Goal: Task Accomplishment & Management: Use online tool/utility

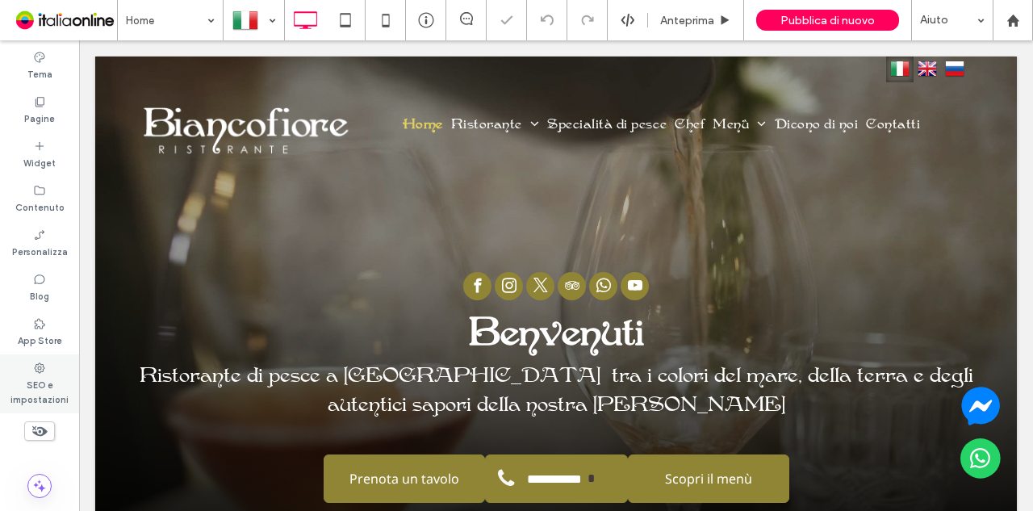
click at [45, 382] on label "SEO e impostazioni" at bounding box center [39, 390] width 79 height 32
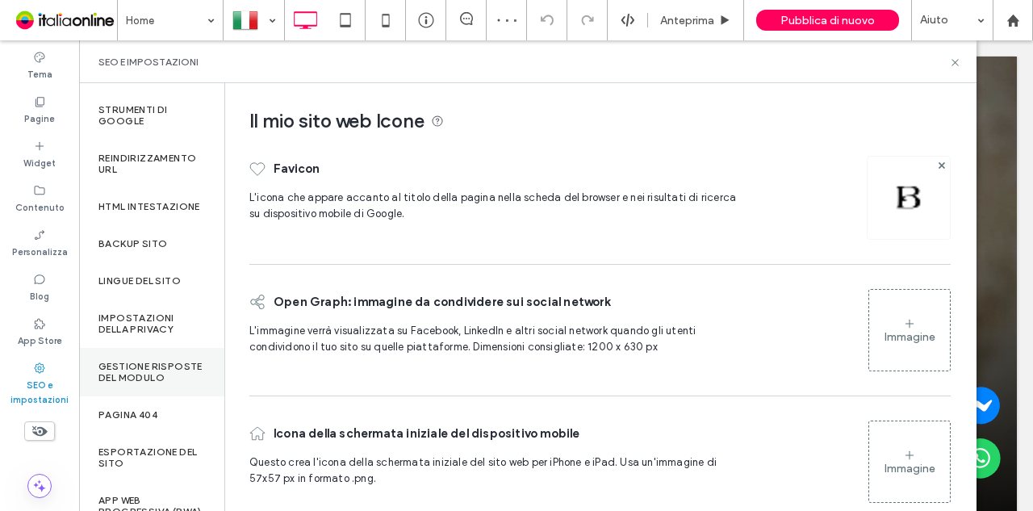
scroll to position [161, 0]
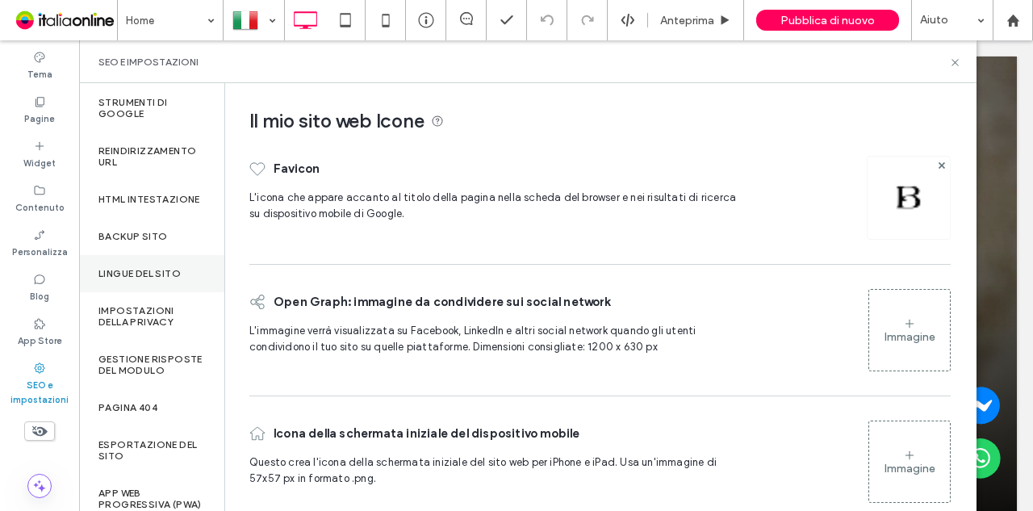
click at [158, 279] on label "Lingue del sito" at bounding box center [139, 273] width 82 height 11
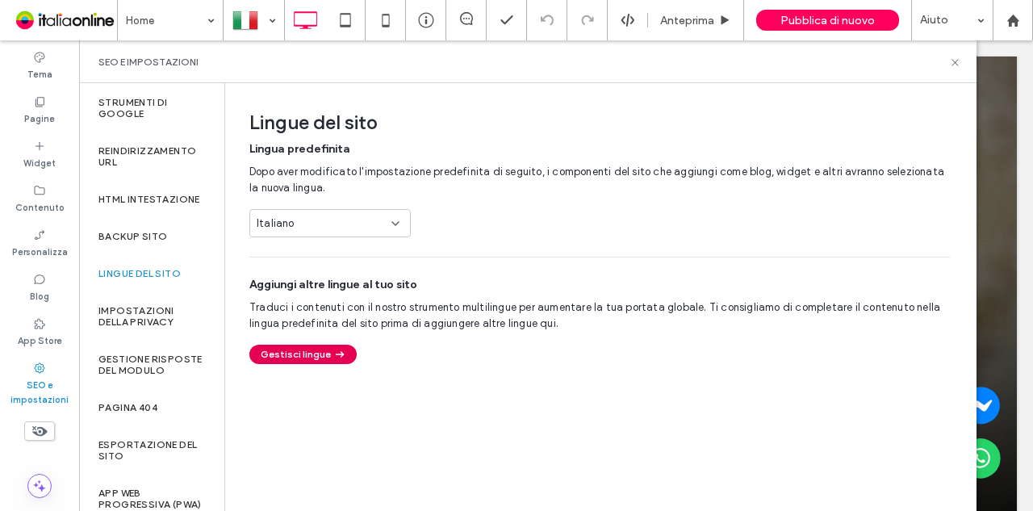
click at [313, 362] on button "Gestisci lingue" at bounding box center [302, 354] width 107 height 19
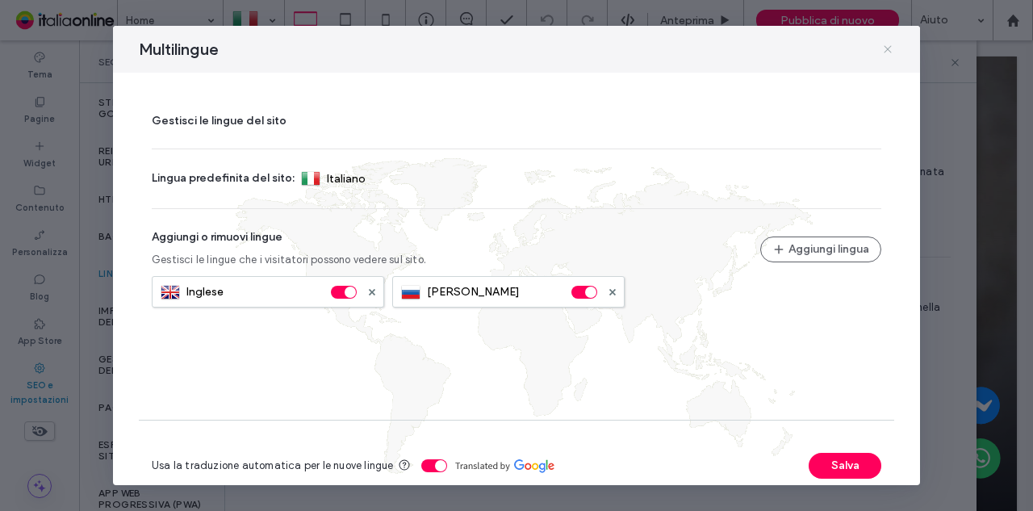
click at [885, 48] on icon at bounding box center [887, 49] width 13 height 13
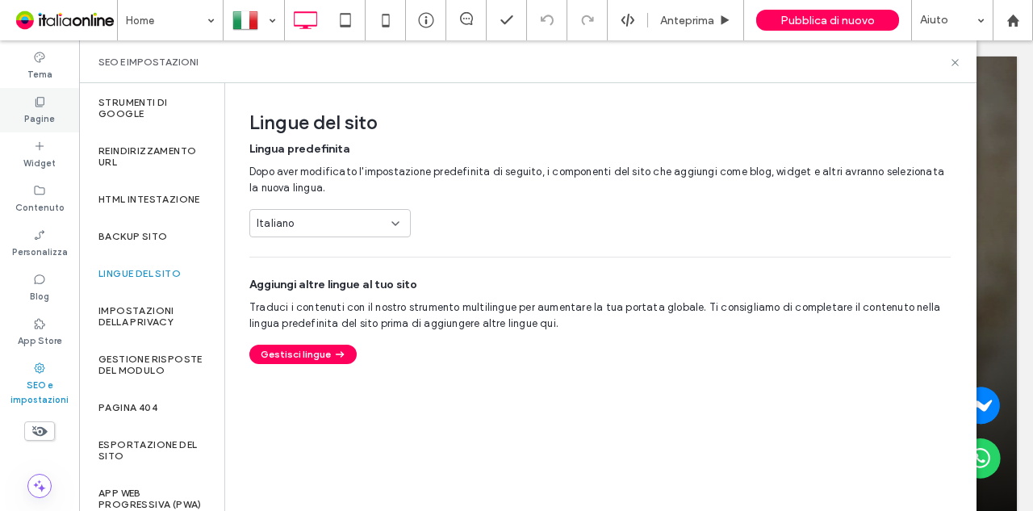
click at [47, 111] on label "Pagine" at bounding box center [39, 117] width 31 height 18
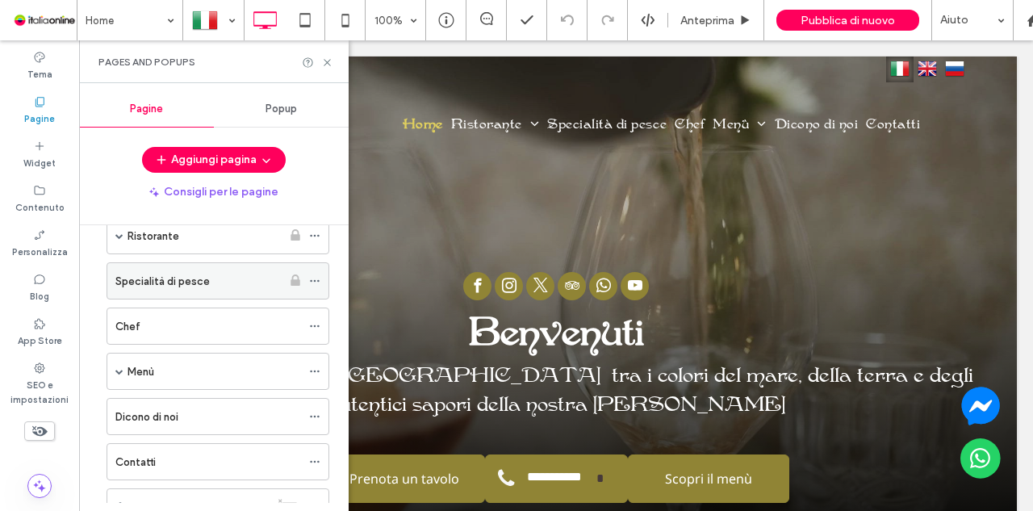
scroll to position [0, 0]
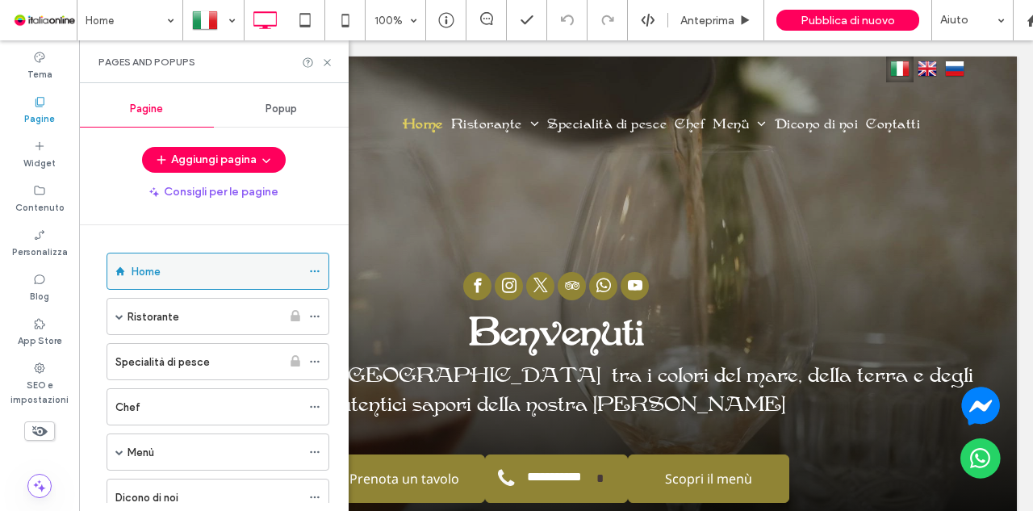
click at [316, 267] on icon at bounding box center [314, 271] width 11 height 11
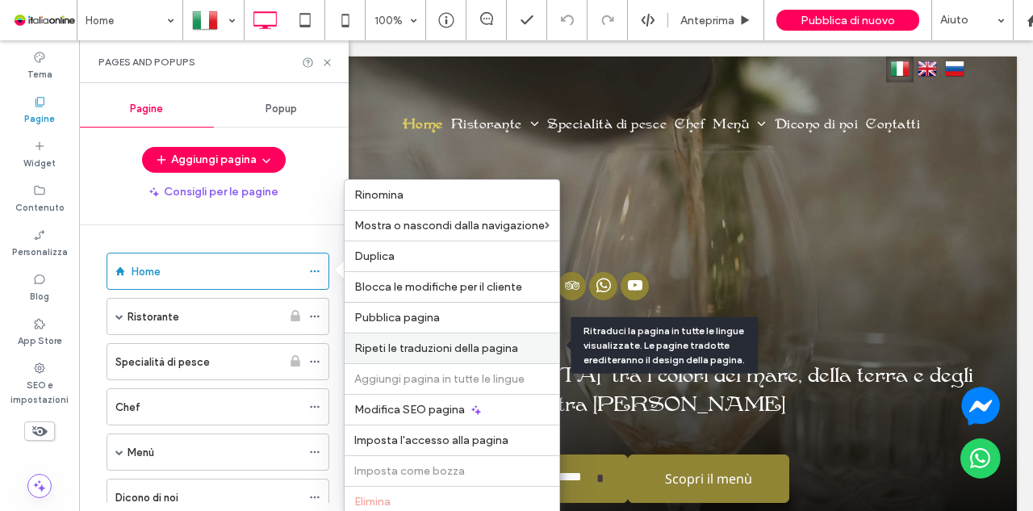
click at [525, 346] on label "Ripeti le traduzioni della pagina" at bounding box center [451, 348] width 195 height 14
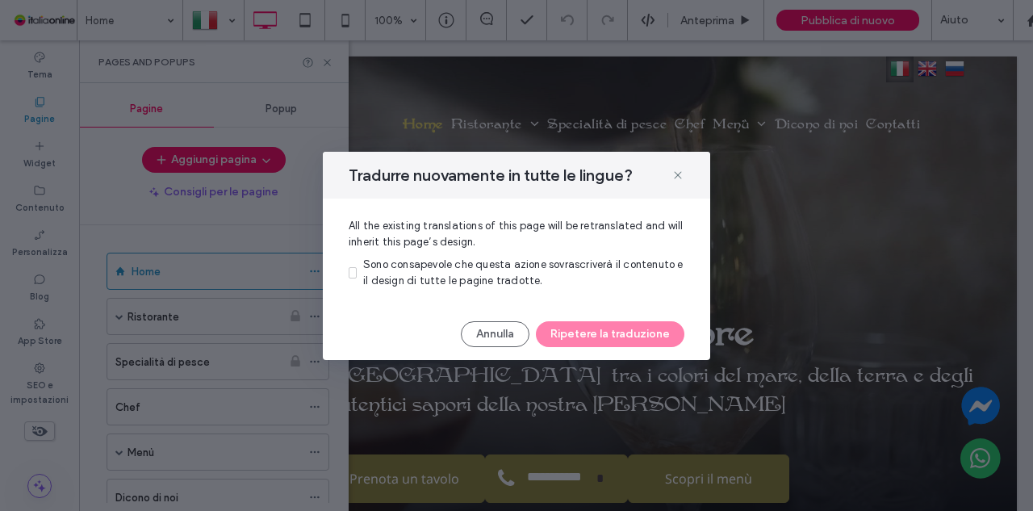
click at [434, 276] on span "Sono consapevole che questa azione sovrascriverà il contenuto e il design di tu…" at bounding box center [523, 272] width 320 height 28
click at [638, 335] on button "Ripetere la traduzione" at bounding box center [610, 334] width 148 height 26
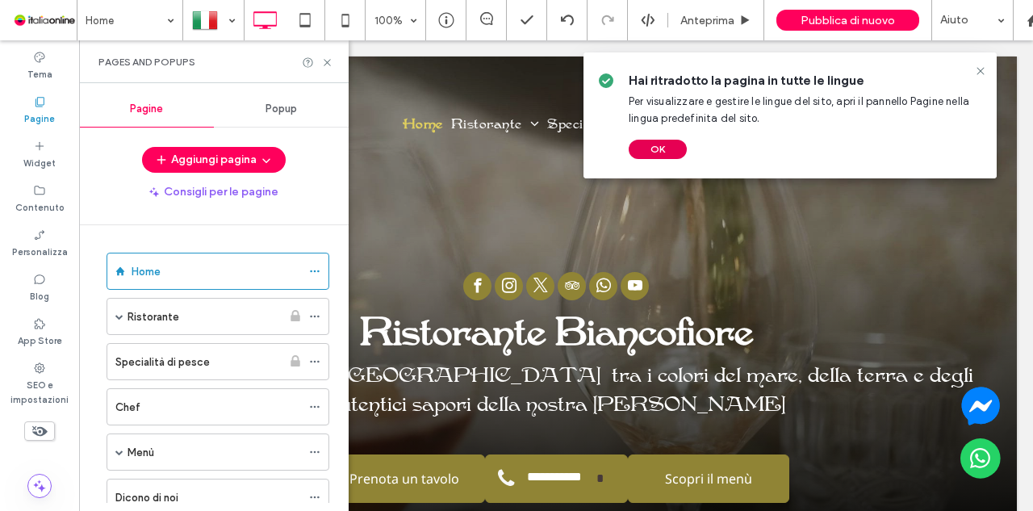
click at [653, 148] on button "OK" at bounding box center [658, 149] width 58 height 19
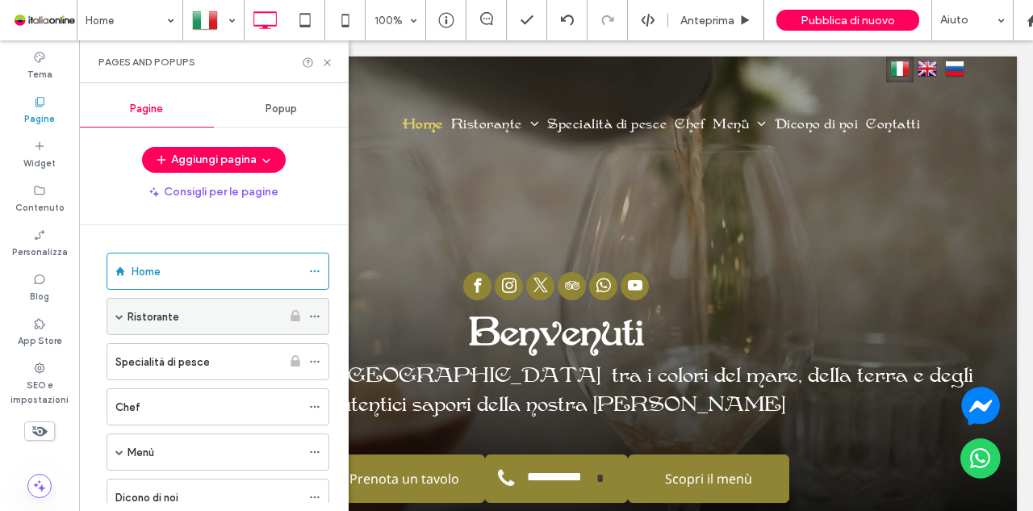
click at [315, 311] on icon at bounding box center [314, 316] width 11 height 11
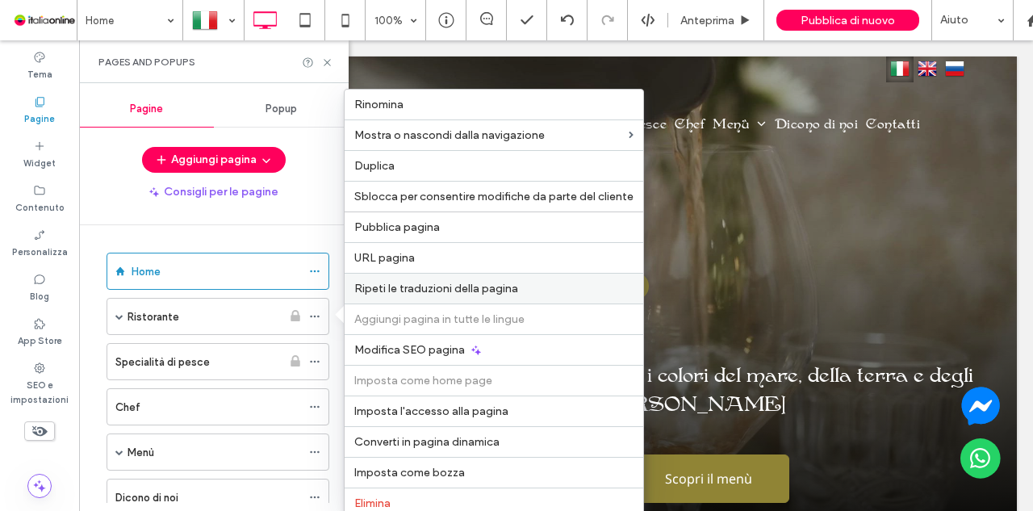
click at [531, 285] on label "Ripeti le traduzioni della pagina" at bounding box center [493, 289] width 279 height 14
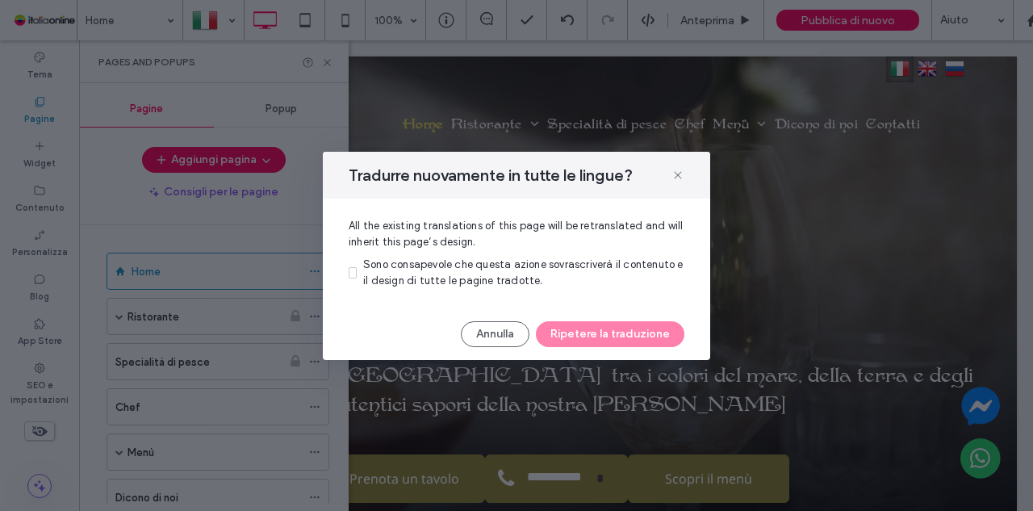
click at [466, 285] on span "Sono consapevole che questa azione sovrascriverà il contenuto e il design di tu…" at bounding box center [523, 272] width 320 height 28
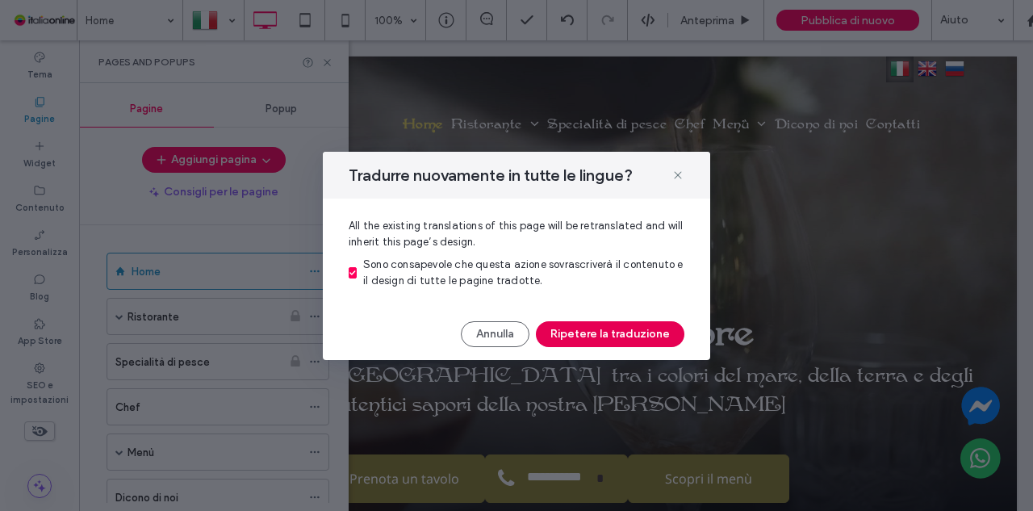
click at [585, 329] on button "Ripetere la traduzione" at bounding box center [610, 334] width 148 height 26
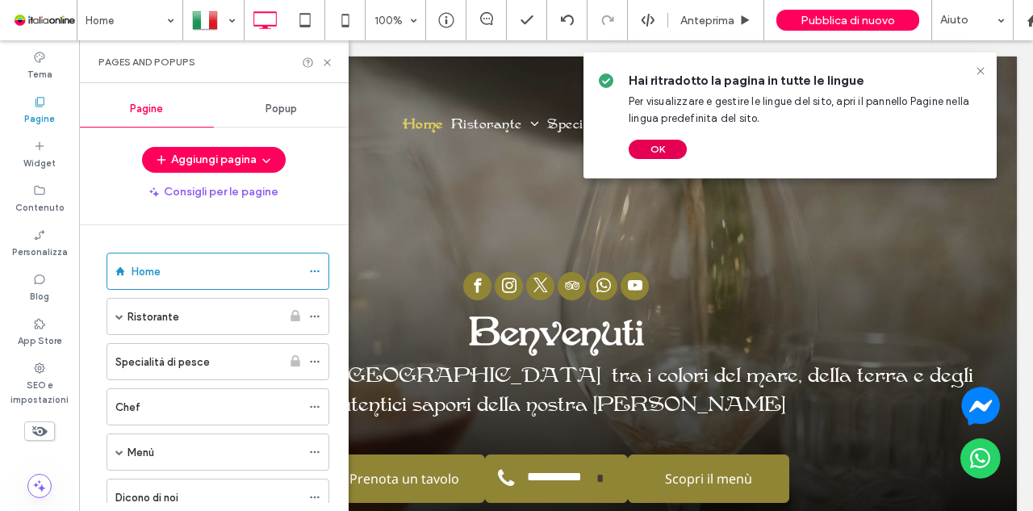
click at [657, 155] on button "OK" at bounding box center [658, 149] width 58 height 19
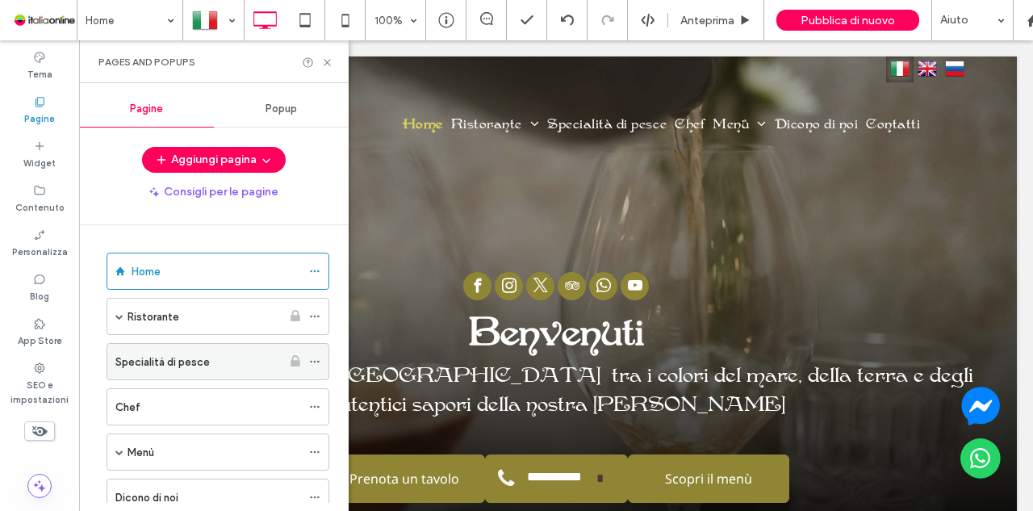
click at [317, 356] on icon at bounding box center [314, 361] width 11 height 11
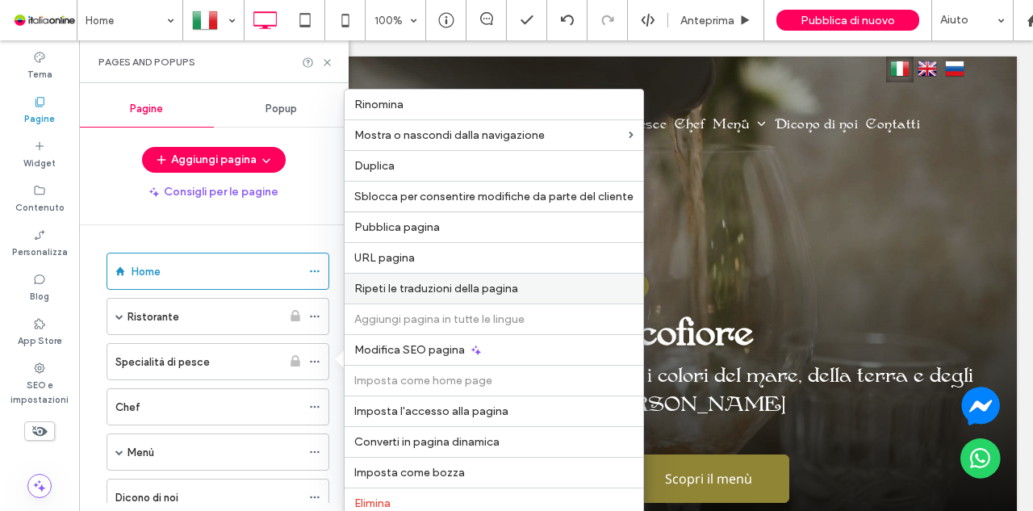
click at [488, 277] on div "Ripeti le traduzioni della pagina" at bounding box center [494, 288] width 299 height 31
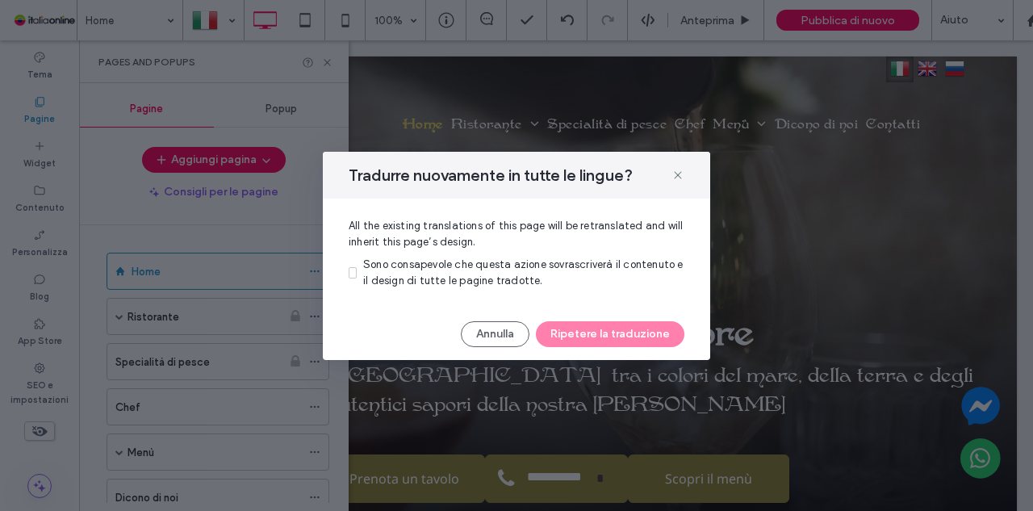
drag, startPoint x: 393, startPoint y: 282, endPoint x: 404, endPoint y: 282, distance: 10.5
click at [393, 282] on span "Sono consapevole che questa azione sovrascriverà il contenuto e il design di tu…" at bounding box center [523, 272] width 320 height 28
click at [579, 327] on button "Ripetere la traduzione" at bounding box center [610, 334] width 148 height 26
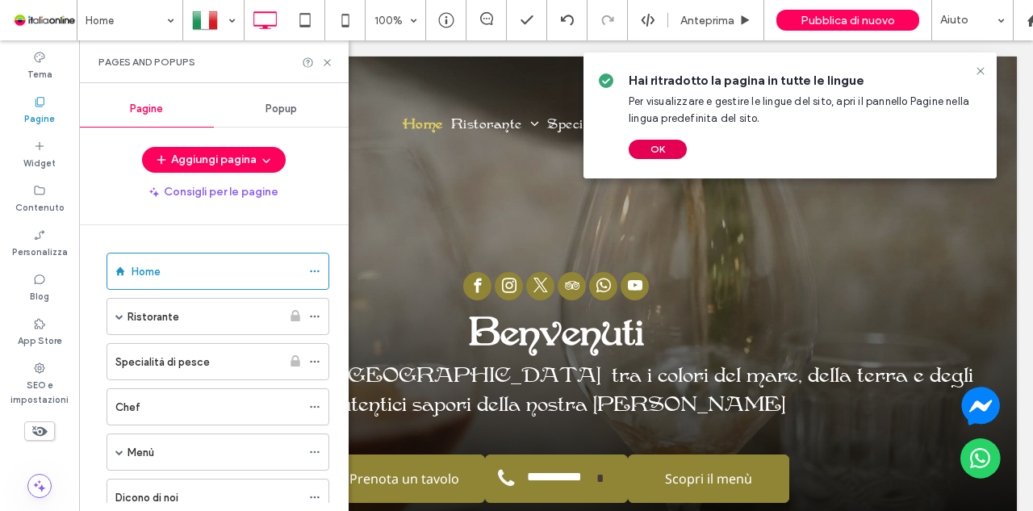
click at [655, 146] on button "OK" at bounding box center [658, 149] width 58 height 19
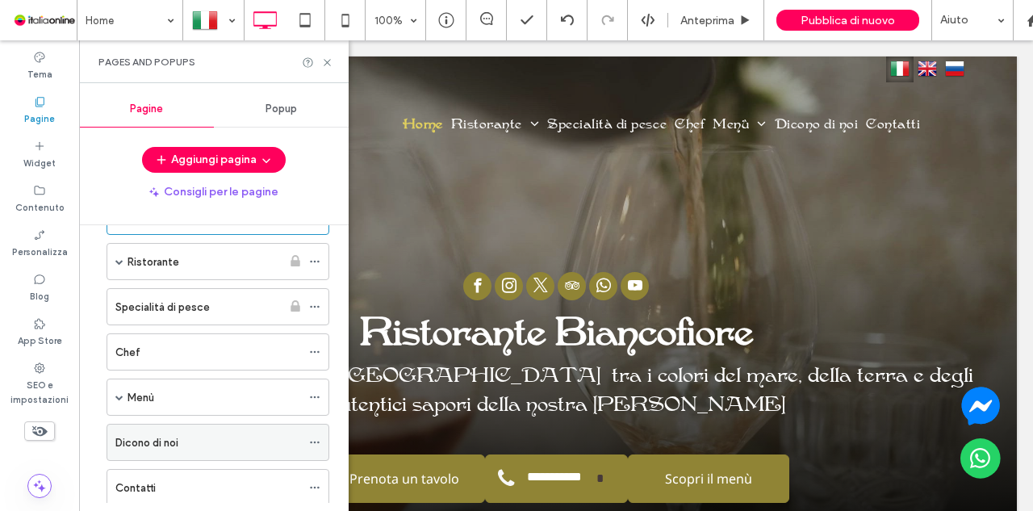
scroll to position [81, 0]
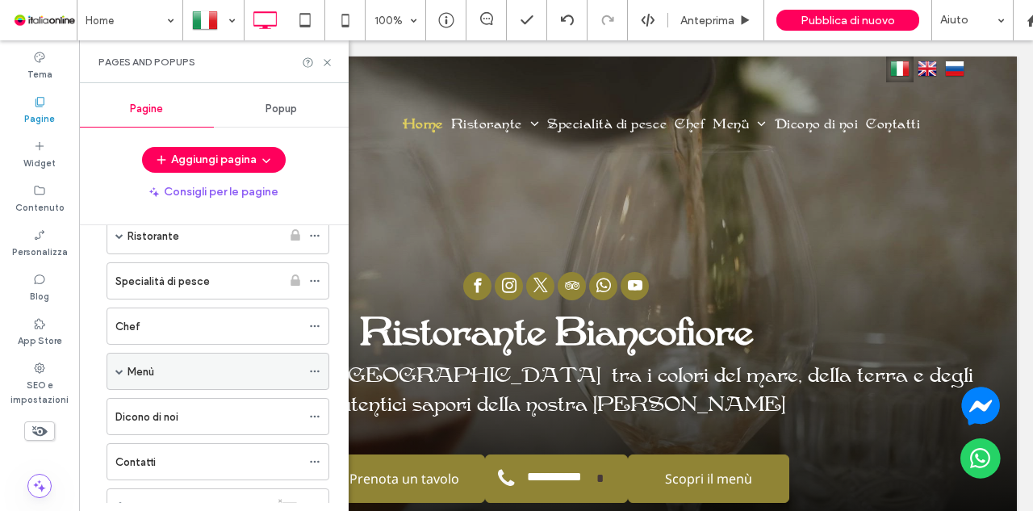
click at [292, 371] on div "Menù" at bounding box center [215, 371] width 174 height 17
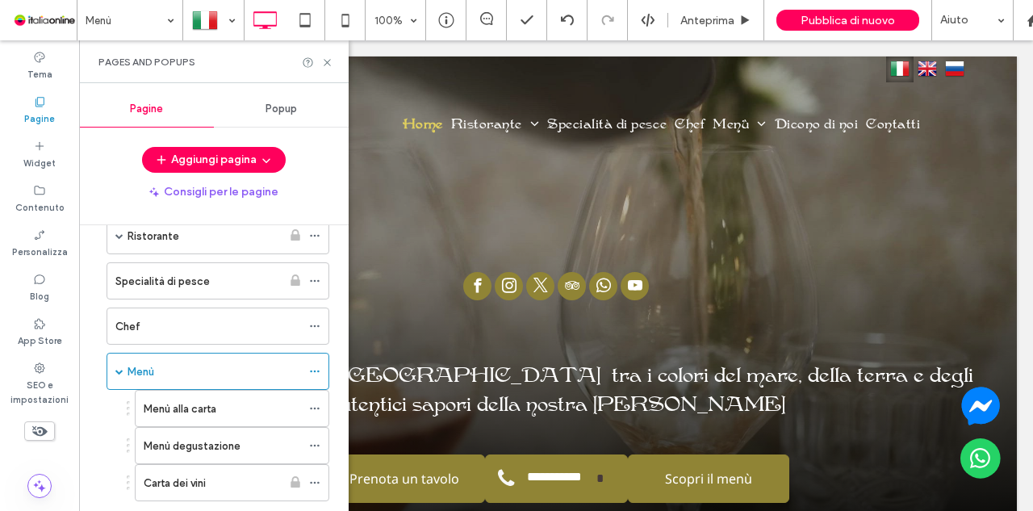
click at [312, 473] on div at bounding box center [516, 255] width 1033 height 511
click at [315, 479] on icon at bounding box center [314, 482] width 11 height 11
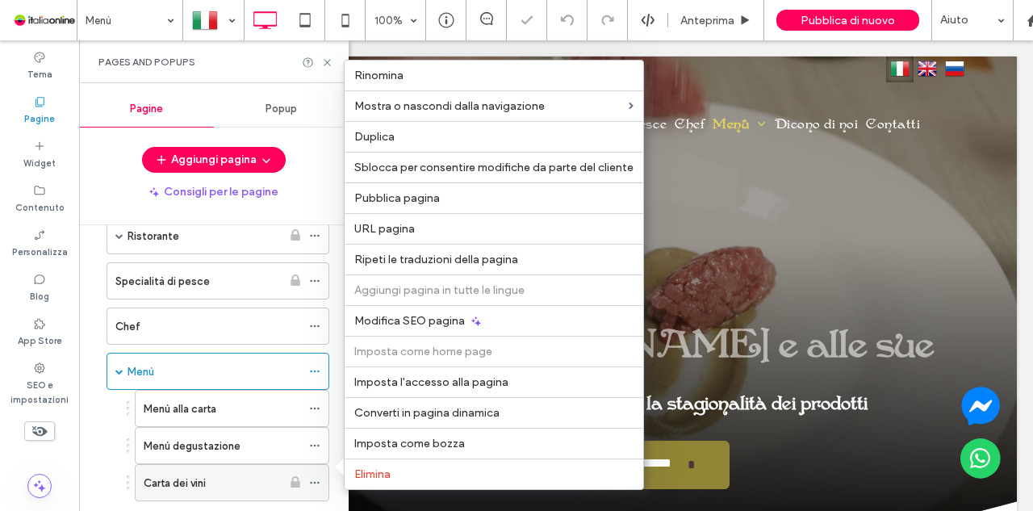
click at [315, 479] on icon at bounding box center [314, 482] width 11 height 11
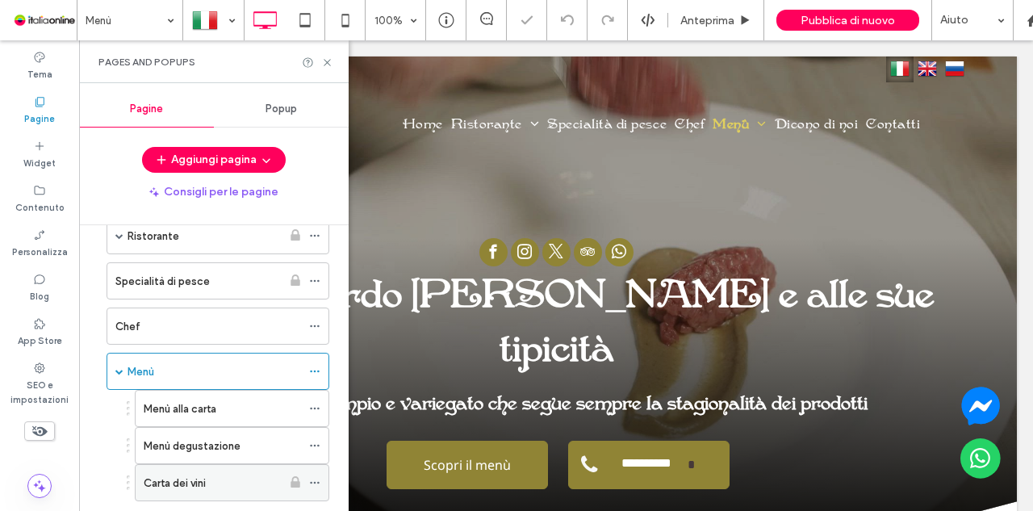
click at [315, 479] on icon at bounding box center [314, 482] width 11 height 11
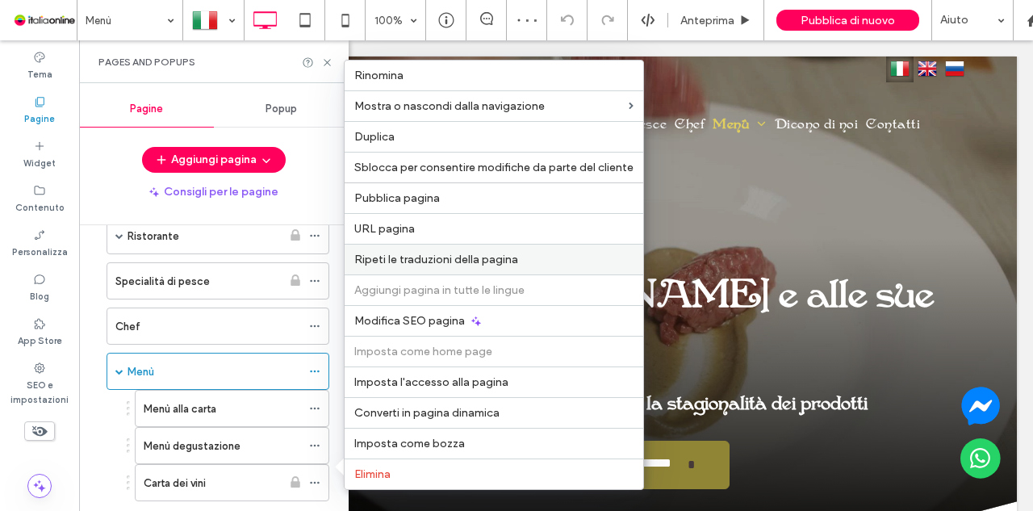
click at [468, 266] on span "Ripeti le traduzioni della pagina" at bounding box center [436, 260] width 164 height 14
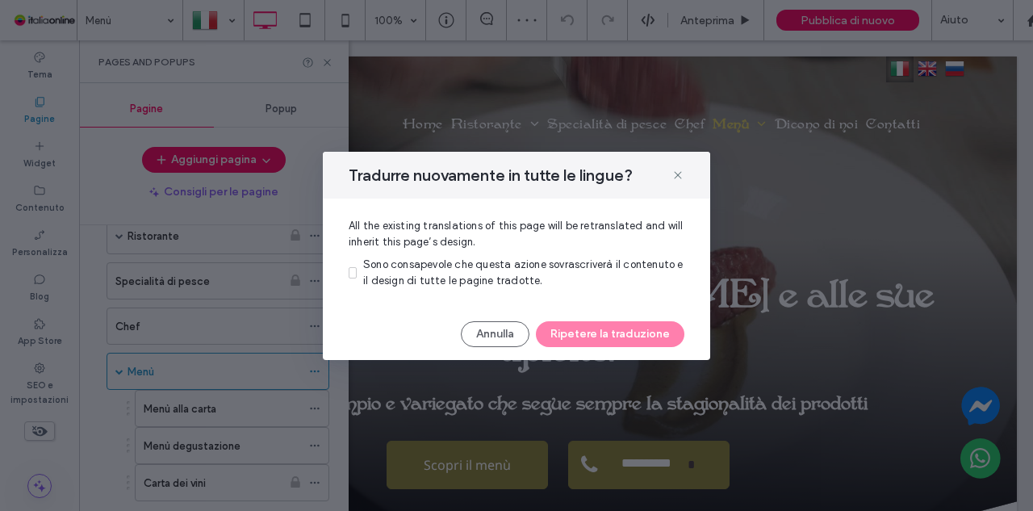
click at [464, 278] on span "Sono consapevole che questa azione sovrascriverà il contenuto e il design di tu…" at bounding box center [523, 272] width 320 height 28
click at [589, 330] on button "Ripetere la traduzione" at bounding box center [610, 334] width 148 height 26
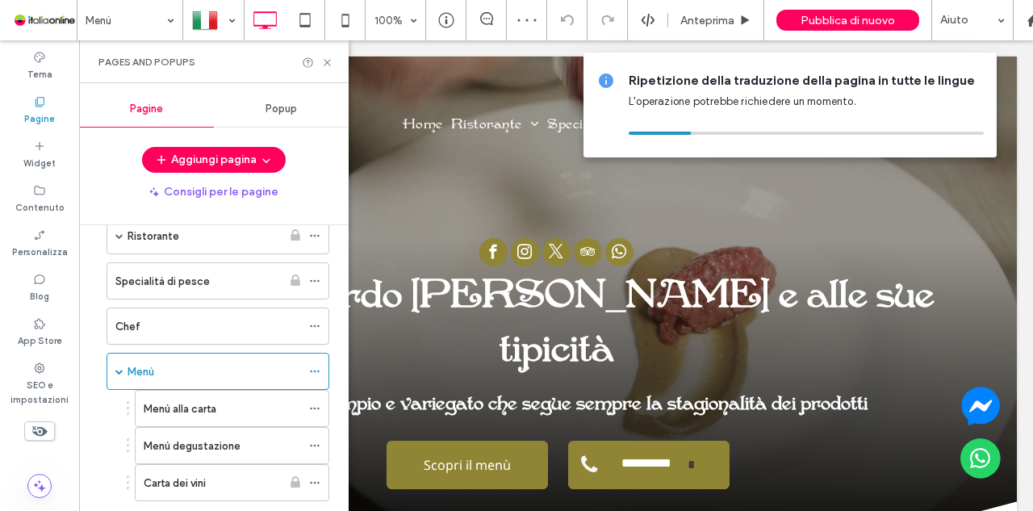
click at [329, 62] on div at bounding box center [516, 255] width 1033 height 511
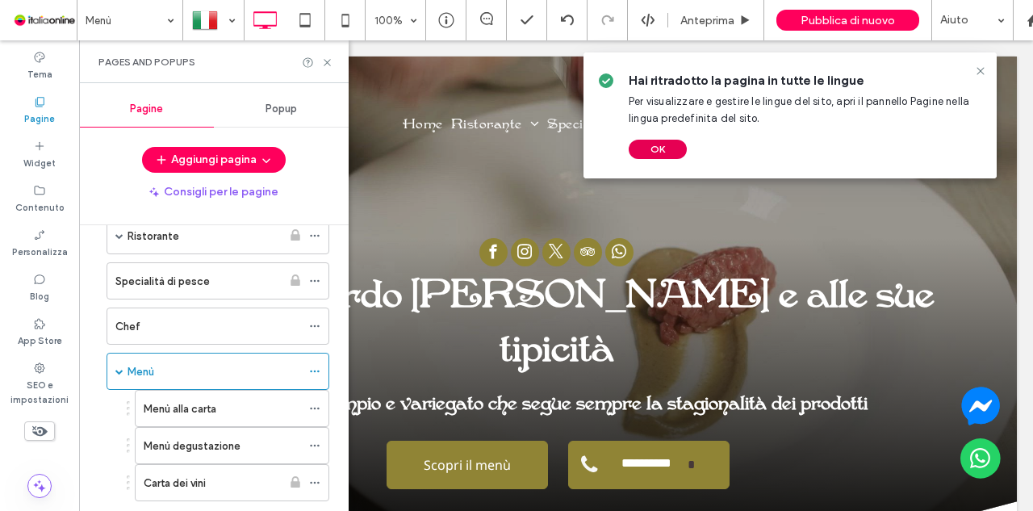
click at [662, 148] on button "OK" at bounding box center [658, 149] width 58 height 19
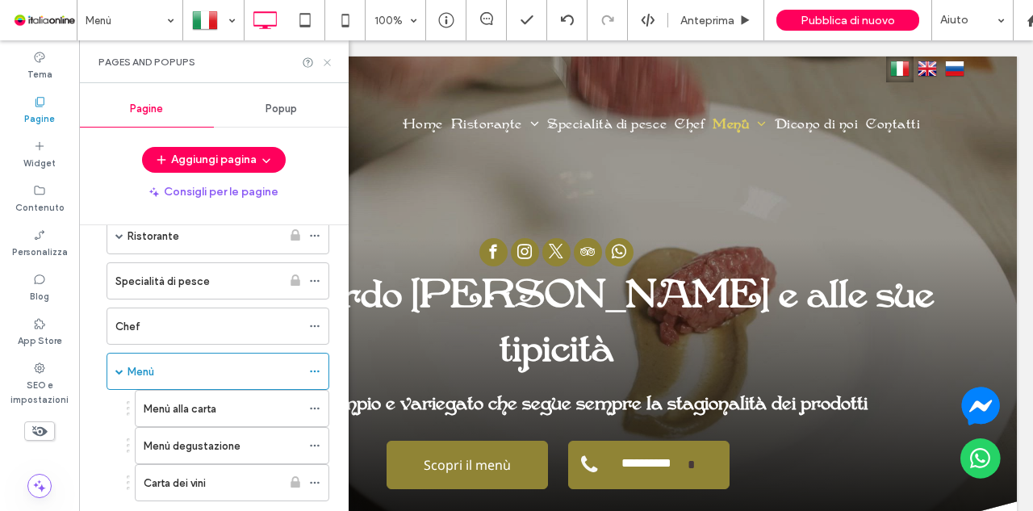
click at [331, 61] on icon at bounding box center [327, 62] width 12 height 12
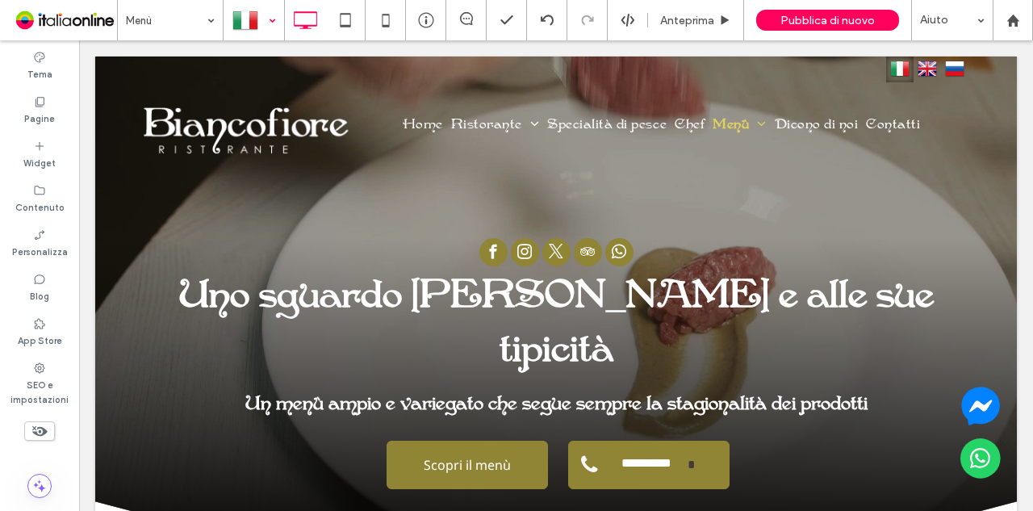
click at [266, 26] on div at bounding box center [253, 20] width 59 height 39
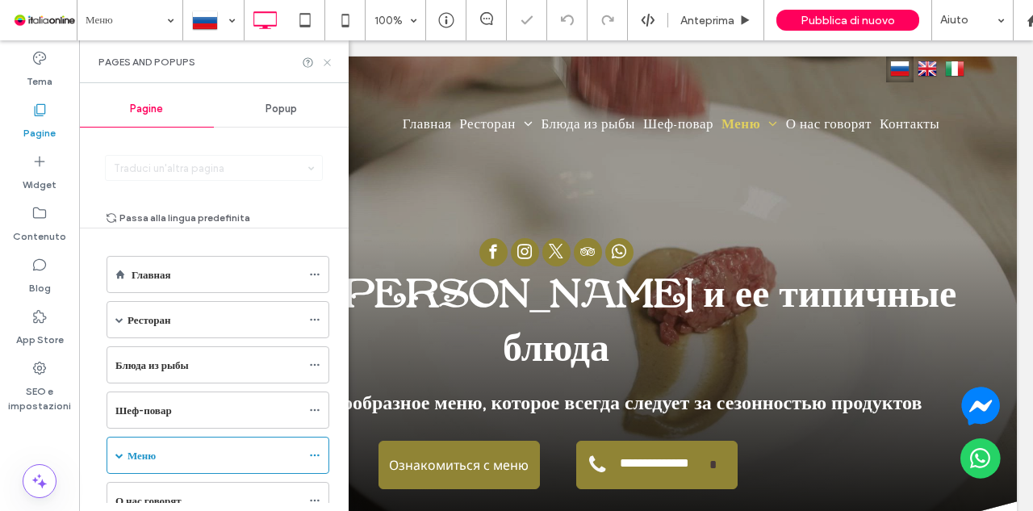
click at [323, 61] on icon at bounding box center [327, 62] width 12 height 12
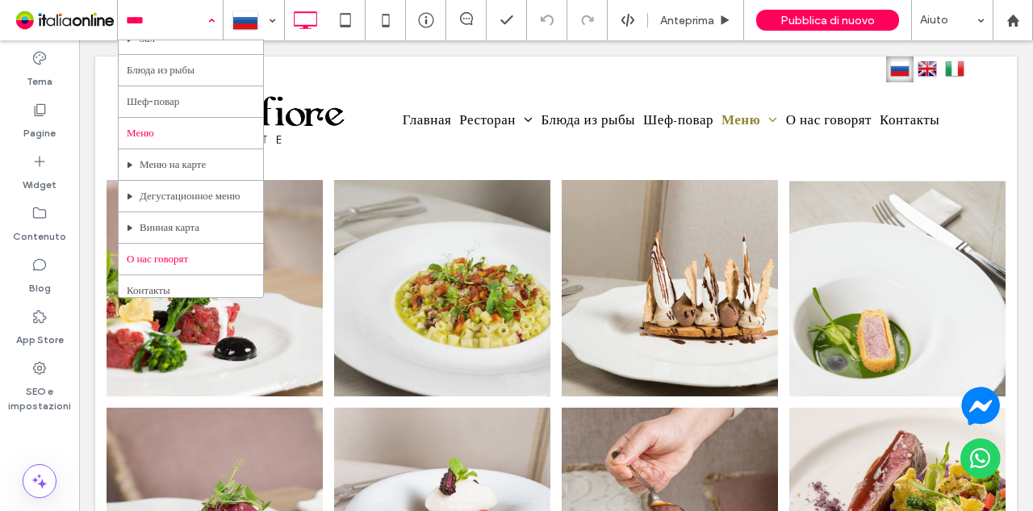
scroll to position [115, 0]
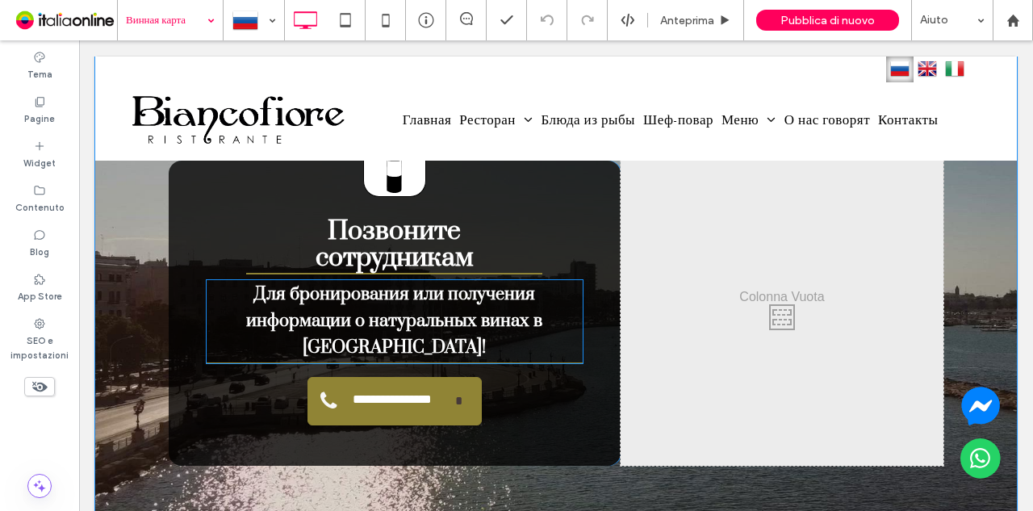
scroll to position [5246, 0]
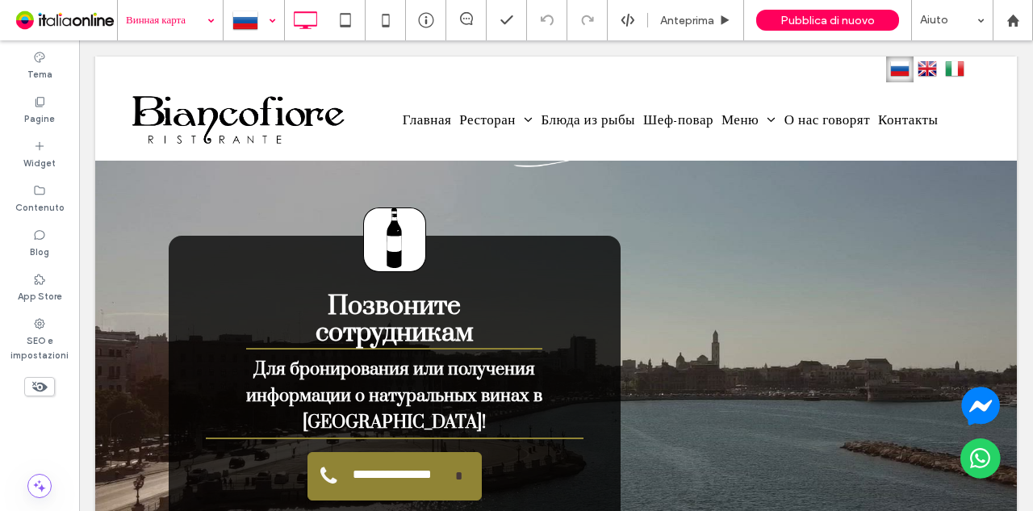
click at [266, 12] on div at bounding box center [253, 20] width 59 height 39
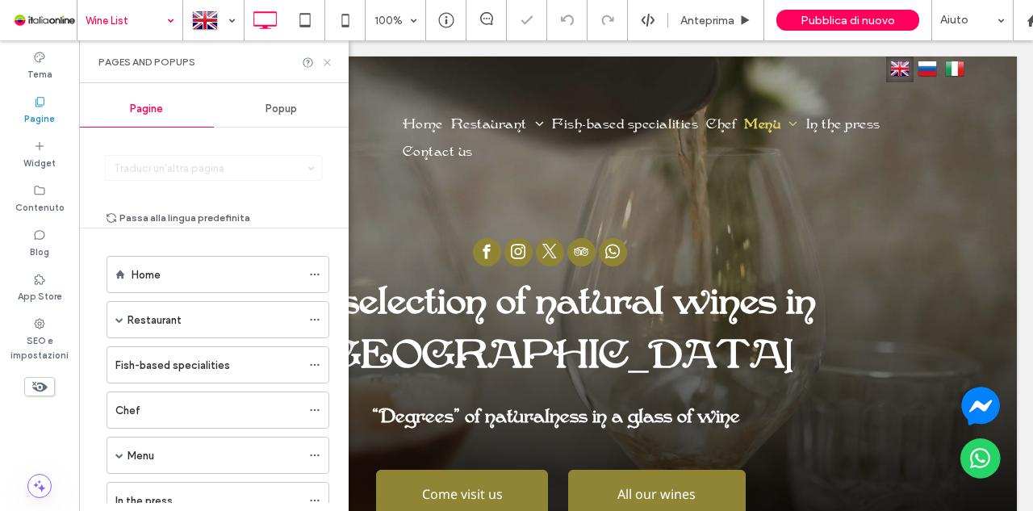
click at [328, 65] on icon at bounding box center [327, 62] width 12 height 12
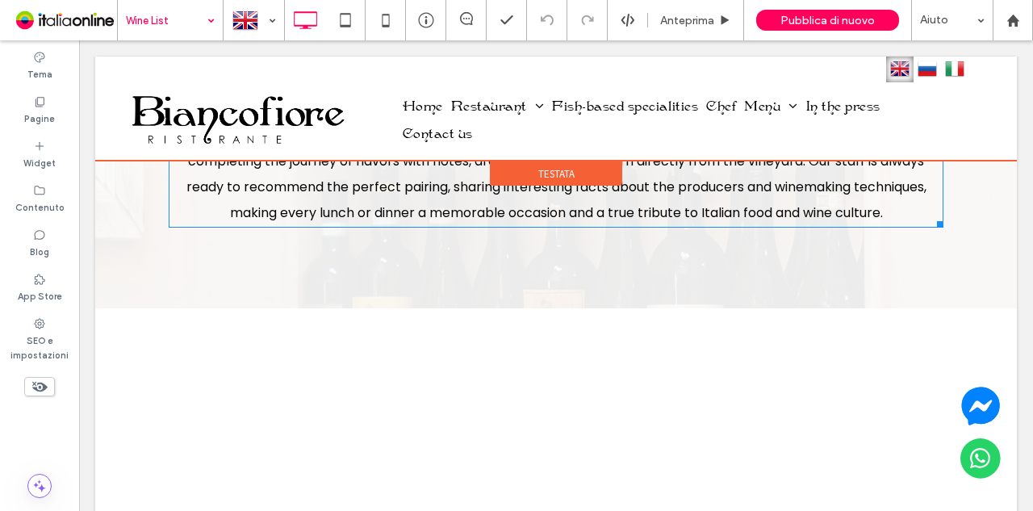
scroll to position [3712, 0]
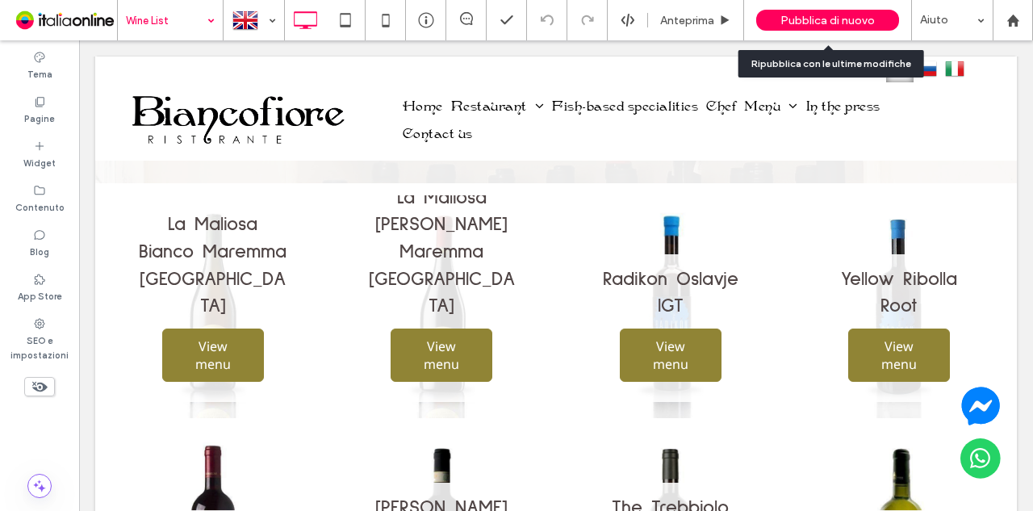
click at [791, 11] on div "Pubblica di nuovo" at bounding box center [827, 20] width 143 height 21
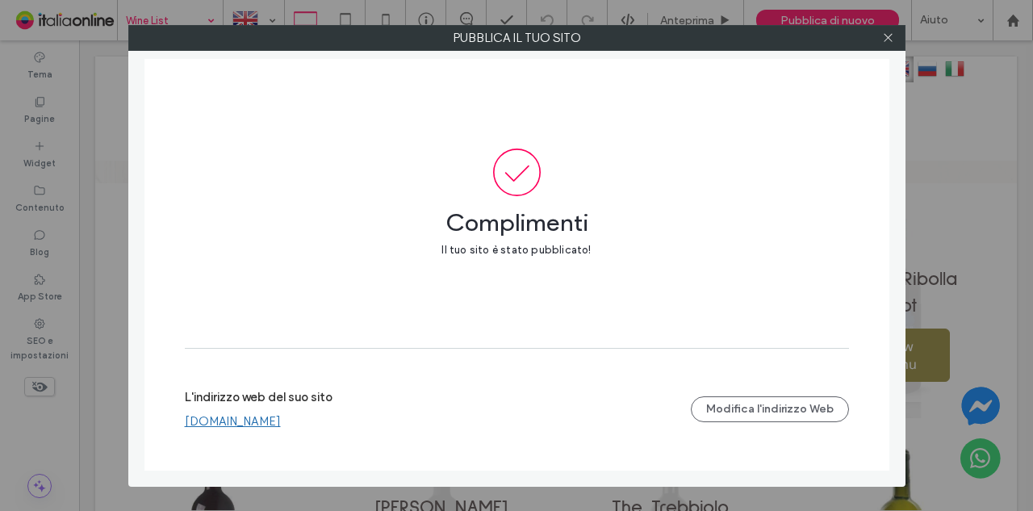
click at [281, 424] on link "[DOMAIN_NAME]" at bounding box center [233, 421] width 96 height 15
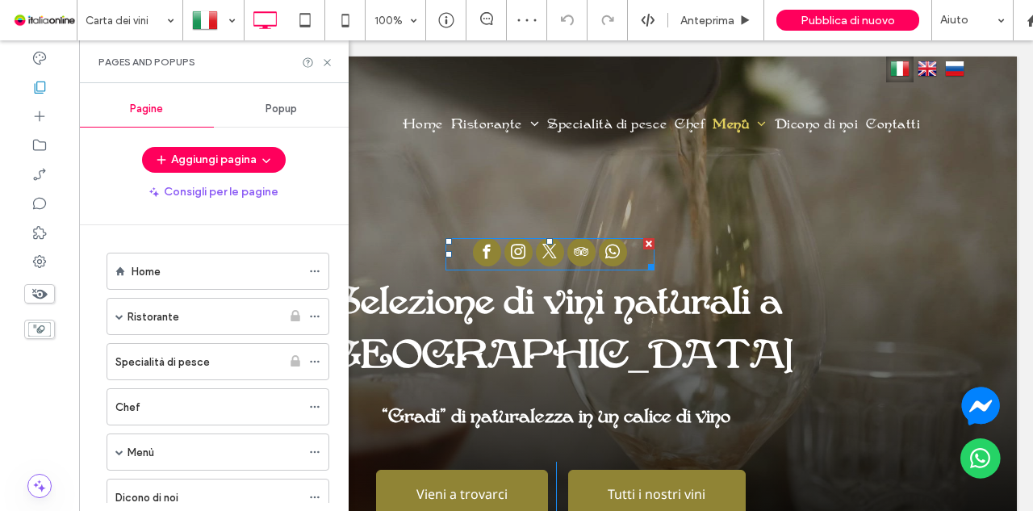
click at [631, 259] on div at bounding box center [549, 254] width 209 height 32
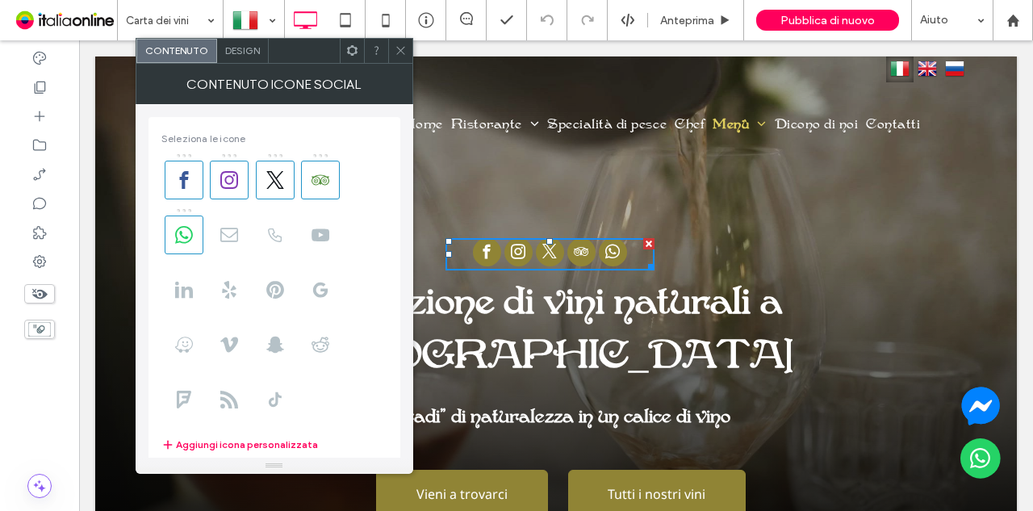
click at [354, 50] on icon at bounding box center [352, 50] width 12 height 12
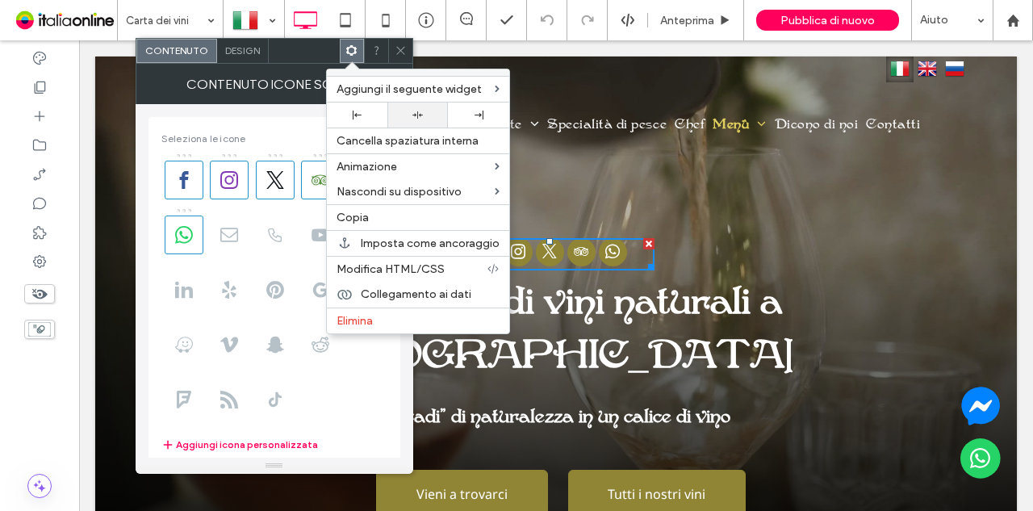
click at [420, 117] on icon at bounding box center [417, 115] width 10 height 10
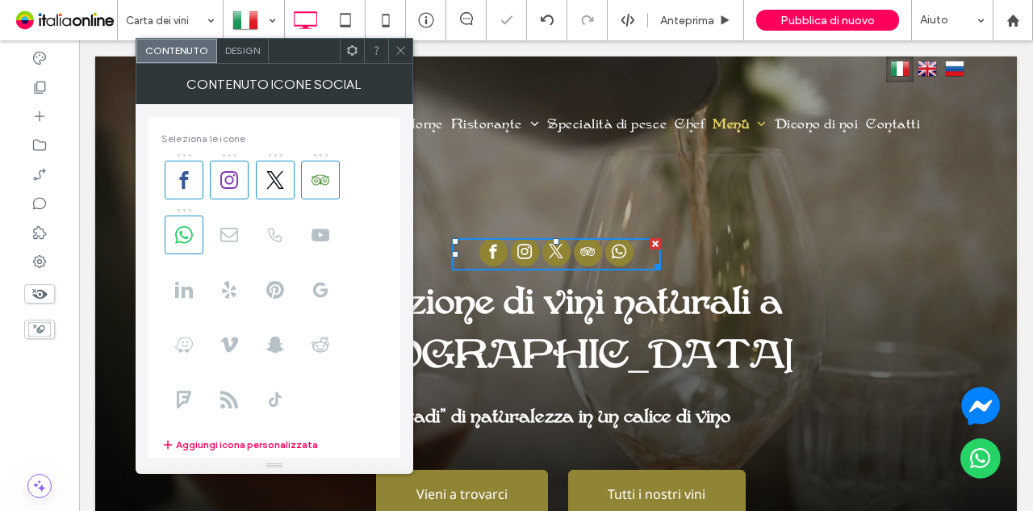
drag, startPoint x: 400, startPoint y: 49, endPoint x: 374, endPoint y: 2, distance: 53.5
click at [400, 49] on icon at bounding box center [401, 50] width 12 height 12
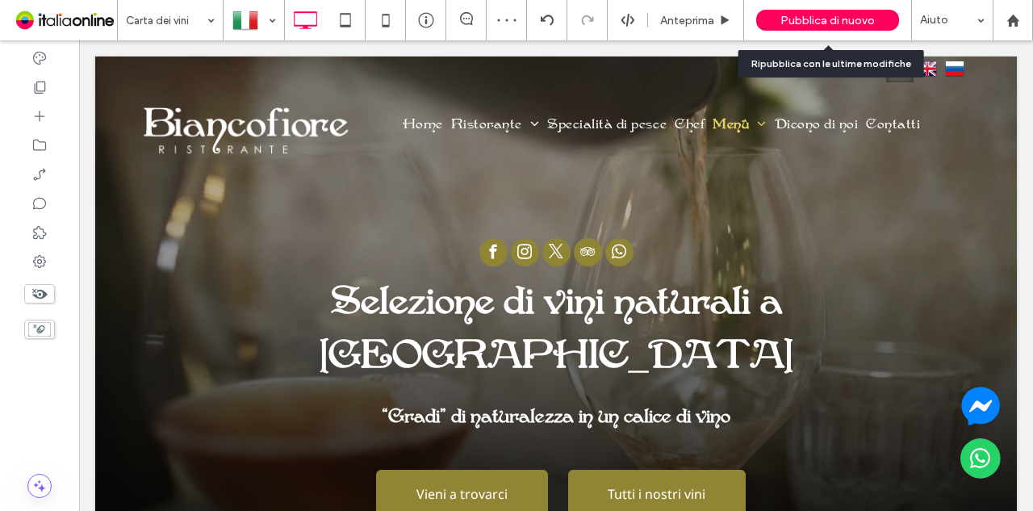
click at [844, 23] on span "Pubblica di nuovo" at bounding box center [827, 21] width 94 height 14
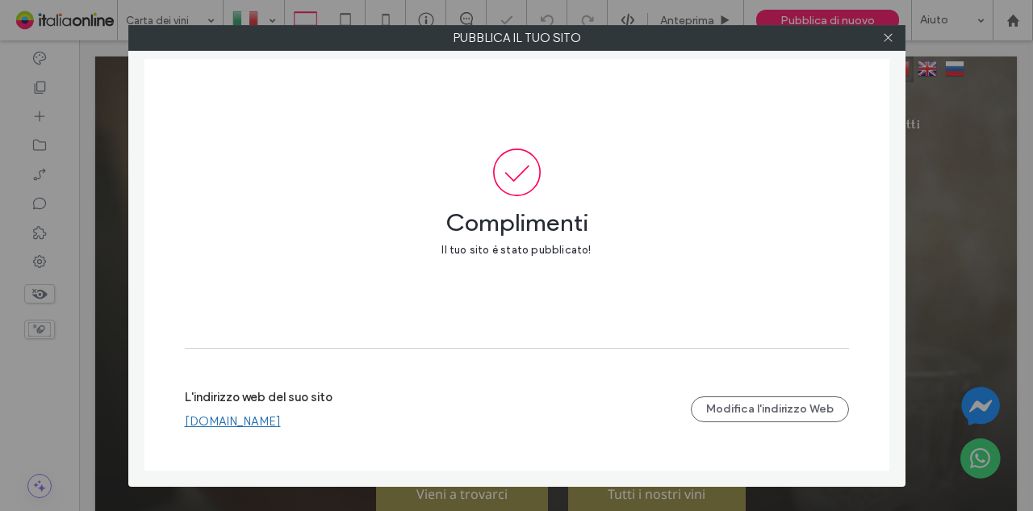
click at [281, 424] on link "[DOMAIN_NAME]" at bounding box center [233, 421] width 96 height 15
